Goal: Transaction & Acquisition: Obtain resource

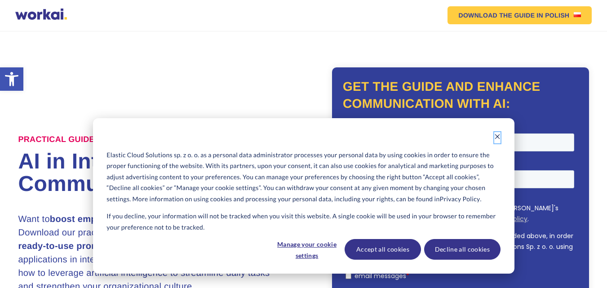
drag, startPoint x: 496, startPoint y: 134, endPoint x: 119, endPoint y: 2, distance: 399.7
click at [496, 134] on icon "Dismiss cookie banner" at bounding box center [497, 136] width 6 height 6
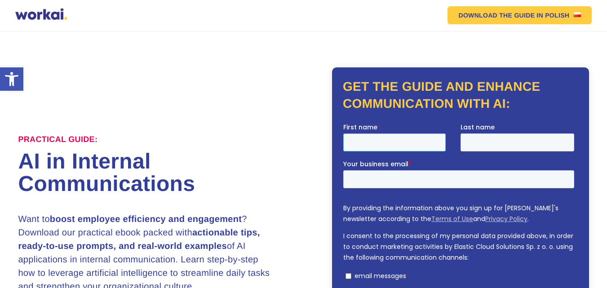
click at [363, 144] on input "First name *" at bounding box center [394, 142] width 102 height 18
type input "[PERSON_NAME]"
click at [490, 141] on input "Last name" at bounding box center [517, 142] width 114 height 18
type input "Ugbor"
click at [359, 178] on input "Your business email *" at bounding box center [458, 179] width 231 height 18
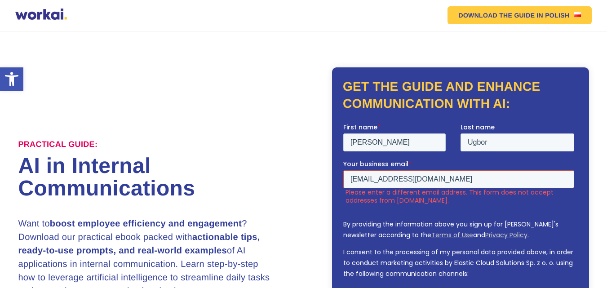
drag, startPoint x: 428, startPoint y: 179, endPoint x: 336, endPoint y: 177, distance: 92.5
click at [343, 177] on html "First name * [PERSON_NAME] Last name Ugbor Your business email * [EMAIL_ADDRESS…" at bounding box center [460, 234] width 234 height 225
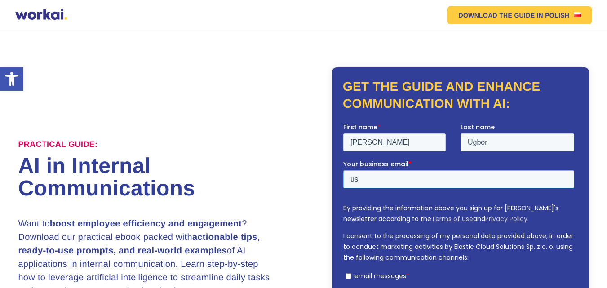
type input "u"
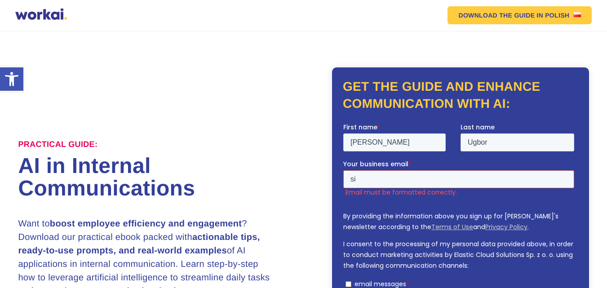
type input "si"
click at [247, 163] on h1 "AI in Internal Communications" at bounding box center [160, 177] width 285 height 45
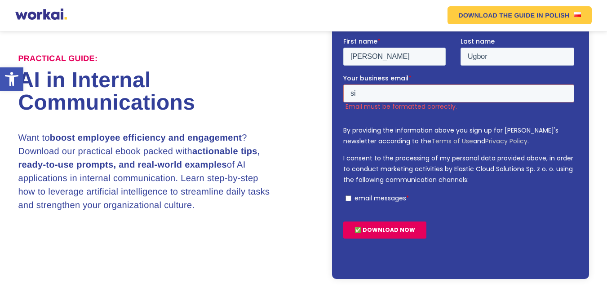
scroll to position [135, 0]
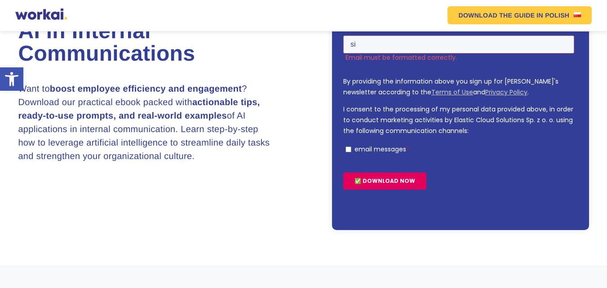
click at [364, 178] on input "✅ DOWNLOAD NOW" at bounding box center [384, 180] width 83 height 17
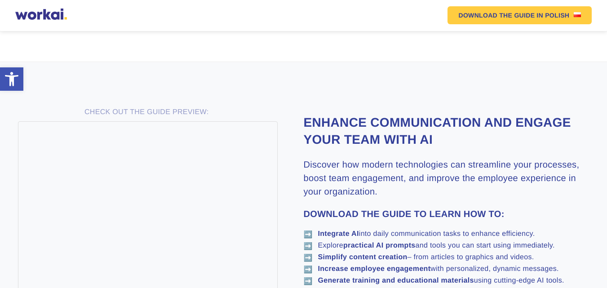
scroll to position [366, 0]
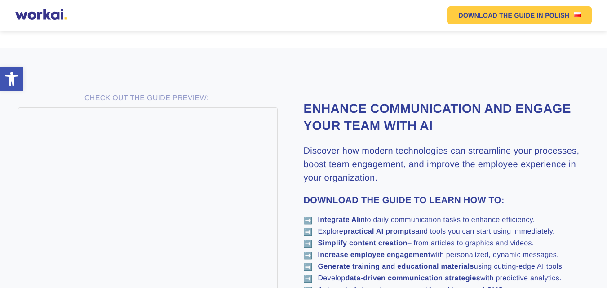
click at [294, 153] on div "CHECK OUT THE GUIDE PREVIEW: Enhance communication and engage your team with AI…" at bounding box center [303, 244] width 570 height 302
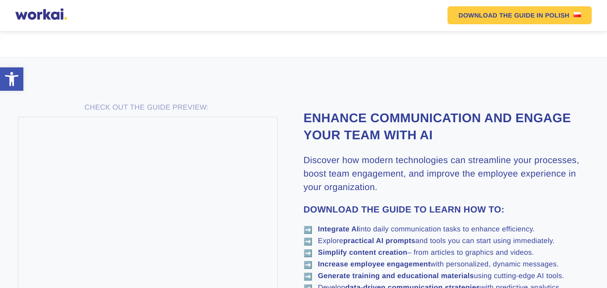
scroll to position [349, 0]
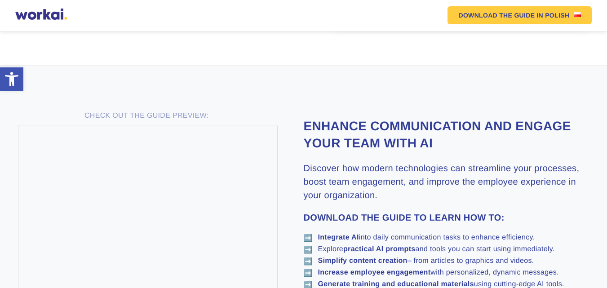
click at [283, 158] on div "CHECK OUT THE GUIDE PREVIEW: Enhance communication and engage your team with AI…" at bounding box center [303, 261] width 570 height 302
click at [205, 92] on section "CHECK OUT THE GUIDE PREVIEW: Enhance communication and engage your team with AI…" at bounding box center [303, 262] width 607 height 393
click at [291, 86] on section "CHECK OUT THE GUIDE PREVIEW: Enhance communication and engage your team with AI…" at bounding box center [303, 262] width 607 height 393
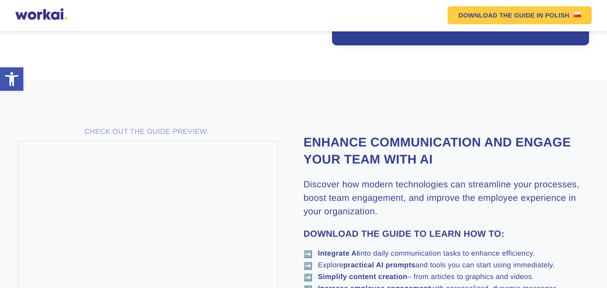
scroll to position [304, 0]
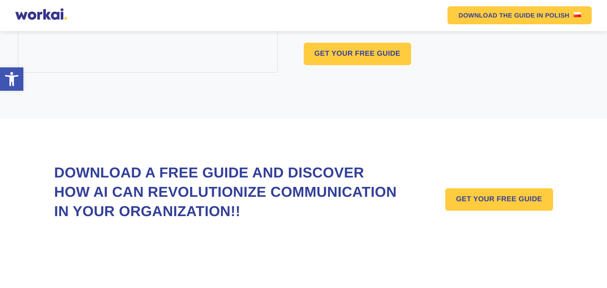
scroll to position [708, 0]
